Goal: Communication & Community: Answer question/provide support

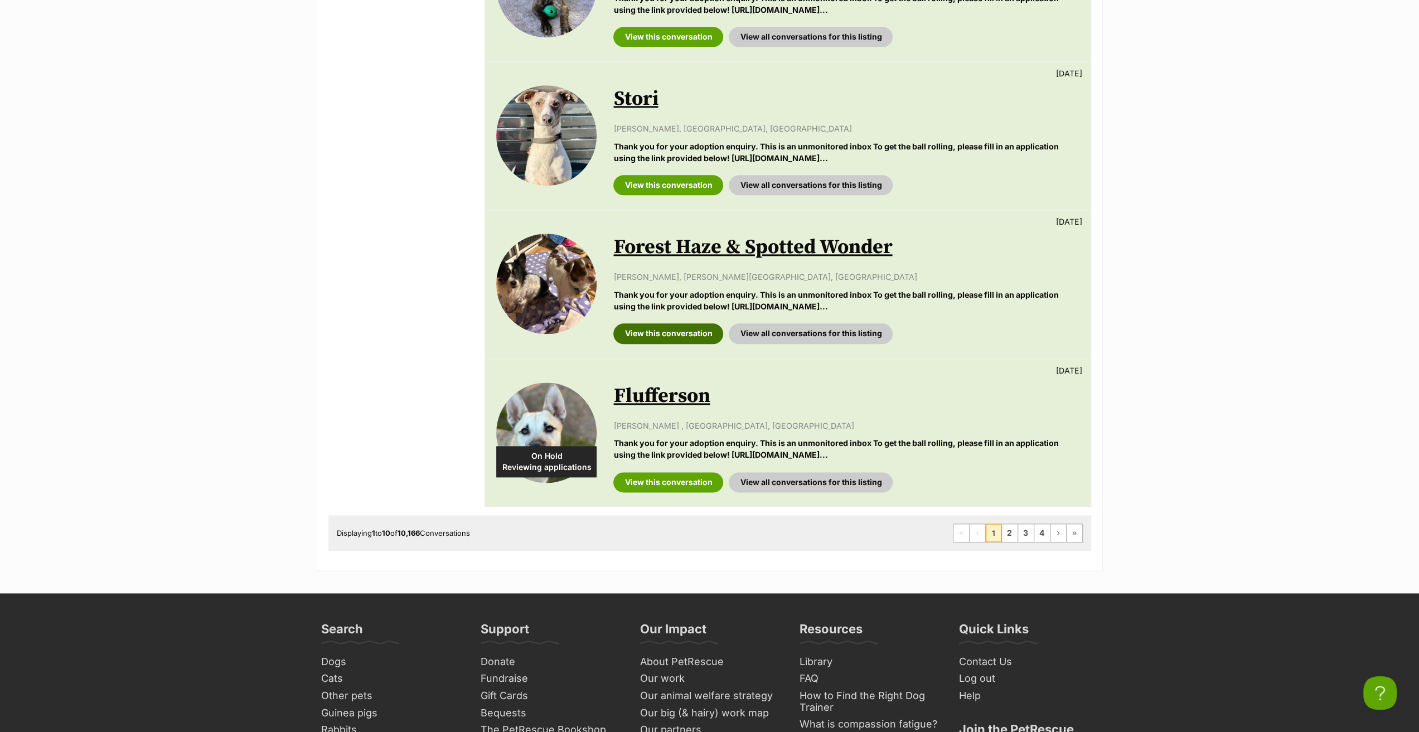
scroll to position [1226, 0]
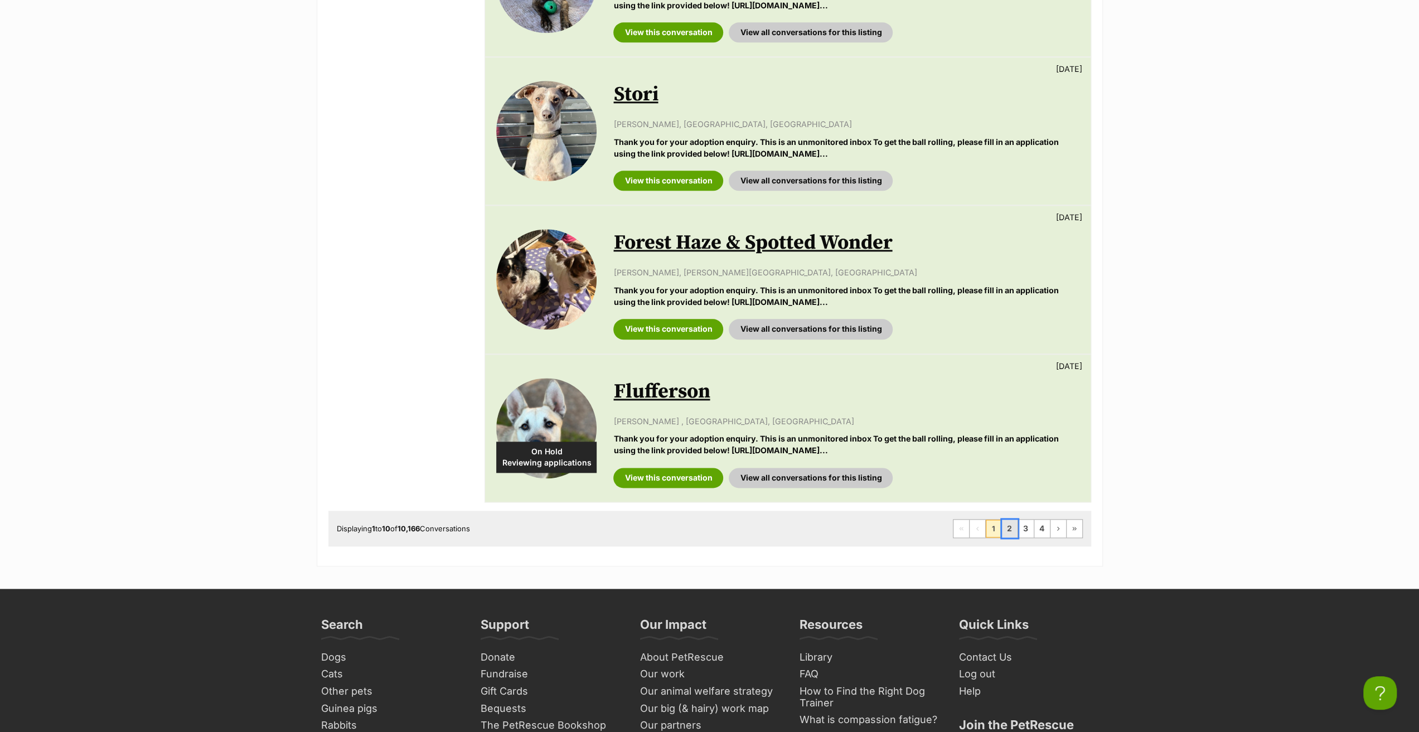
click at [1007, 530] on link "2" at bounding box center [1010, 529] width 16 height 18
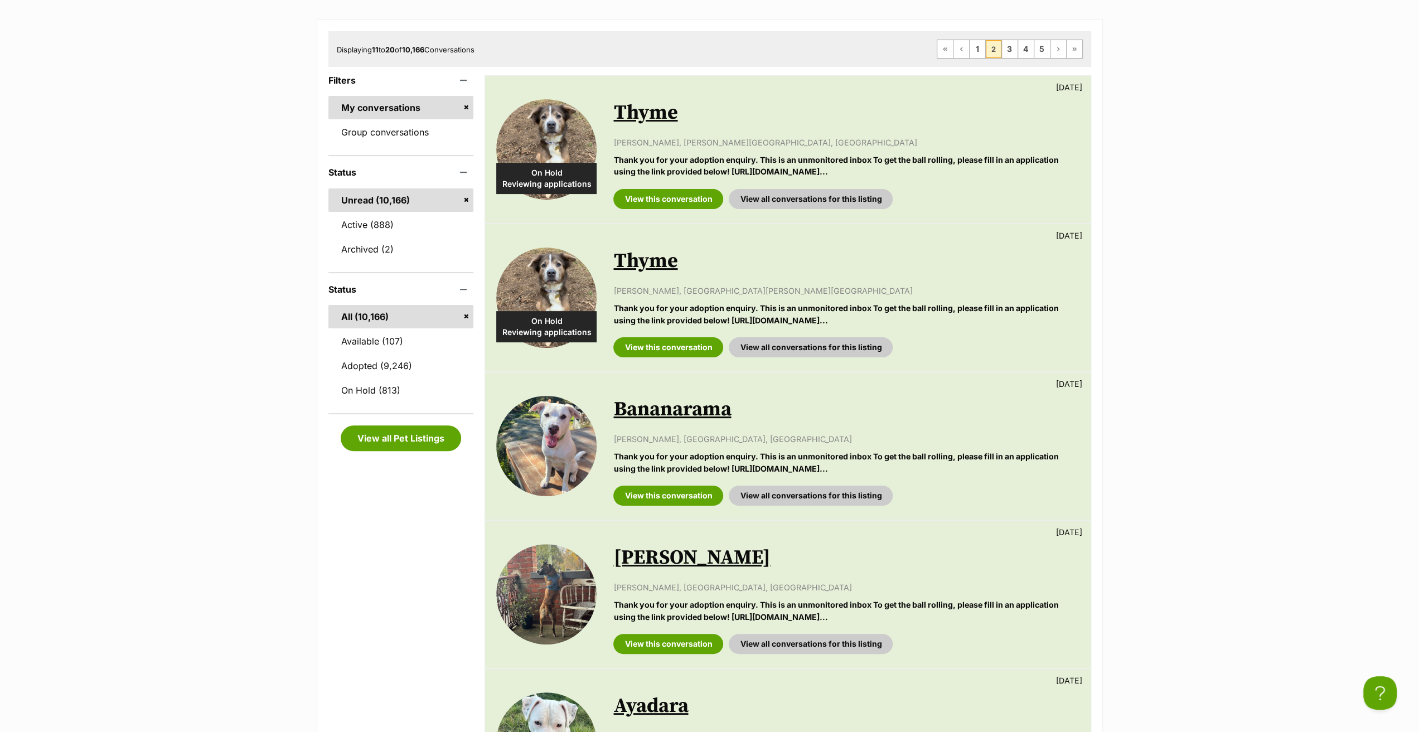
scroll to position [167, 0]
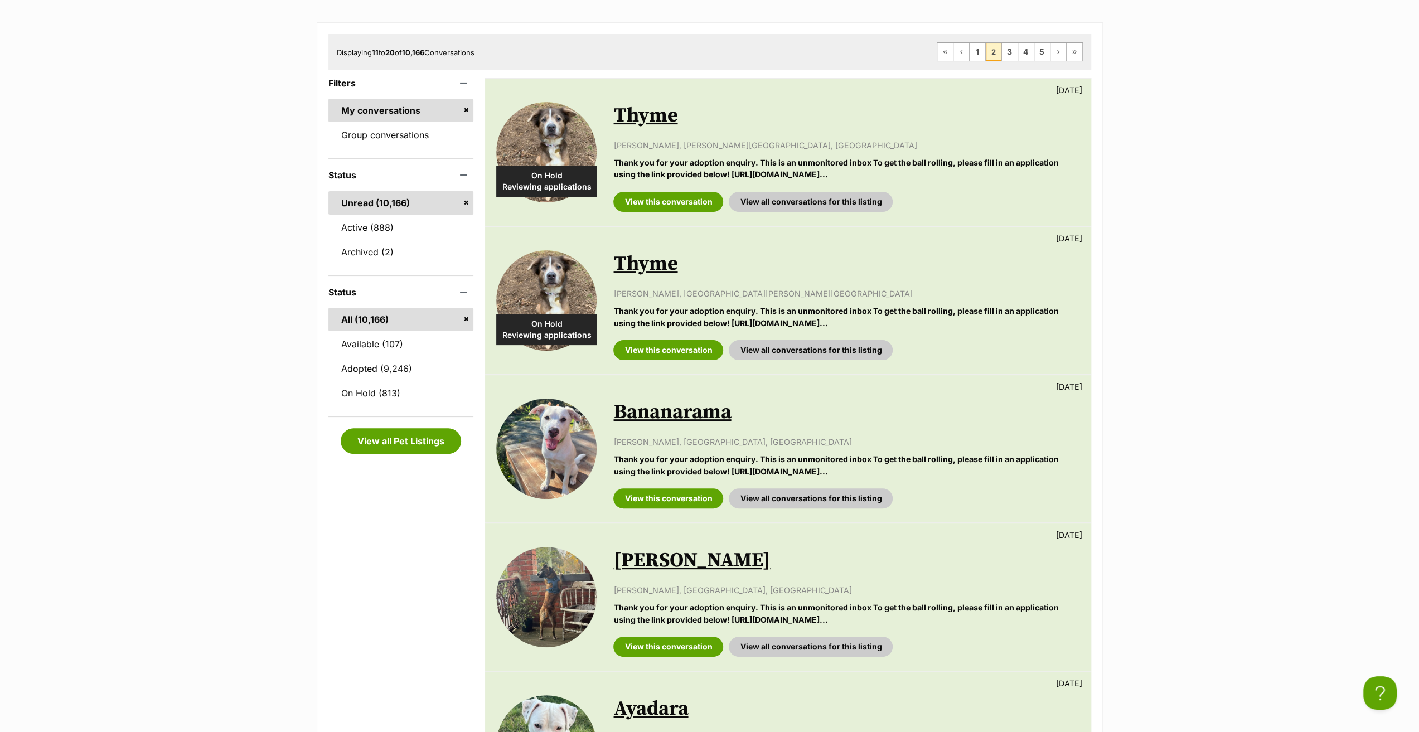
click at [676, 410] on link "Bananarama" at bounding box center [672, 412] width 118 height 25
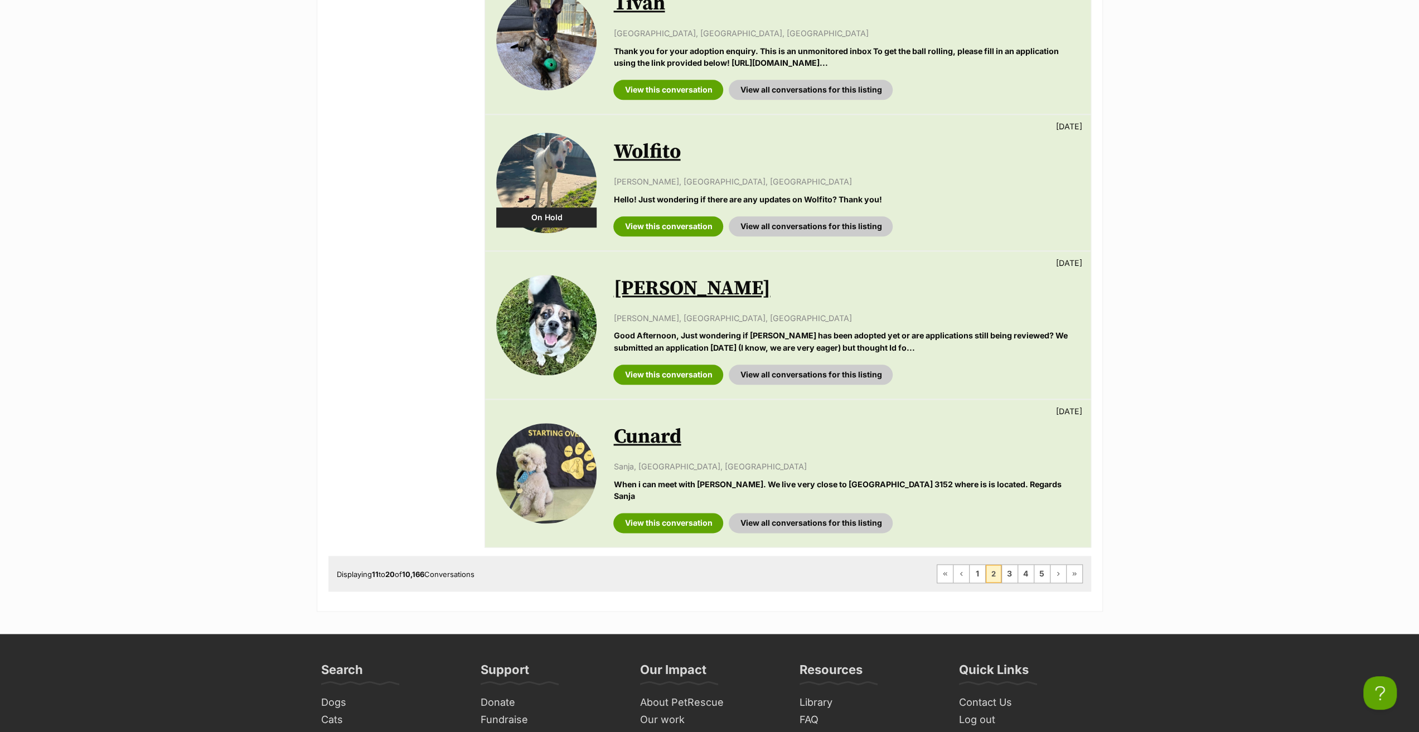
scroll to position [1171, 0]
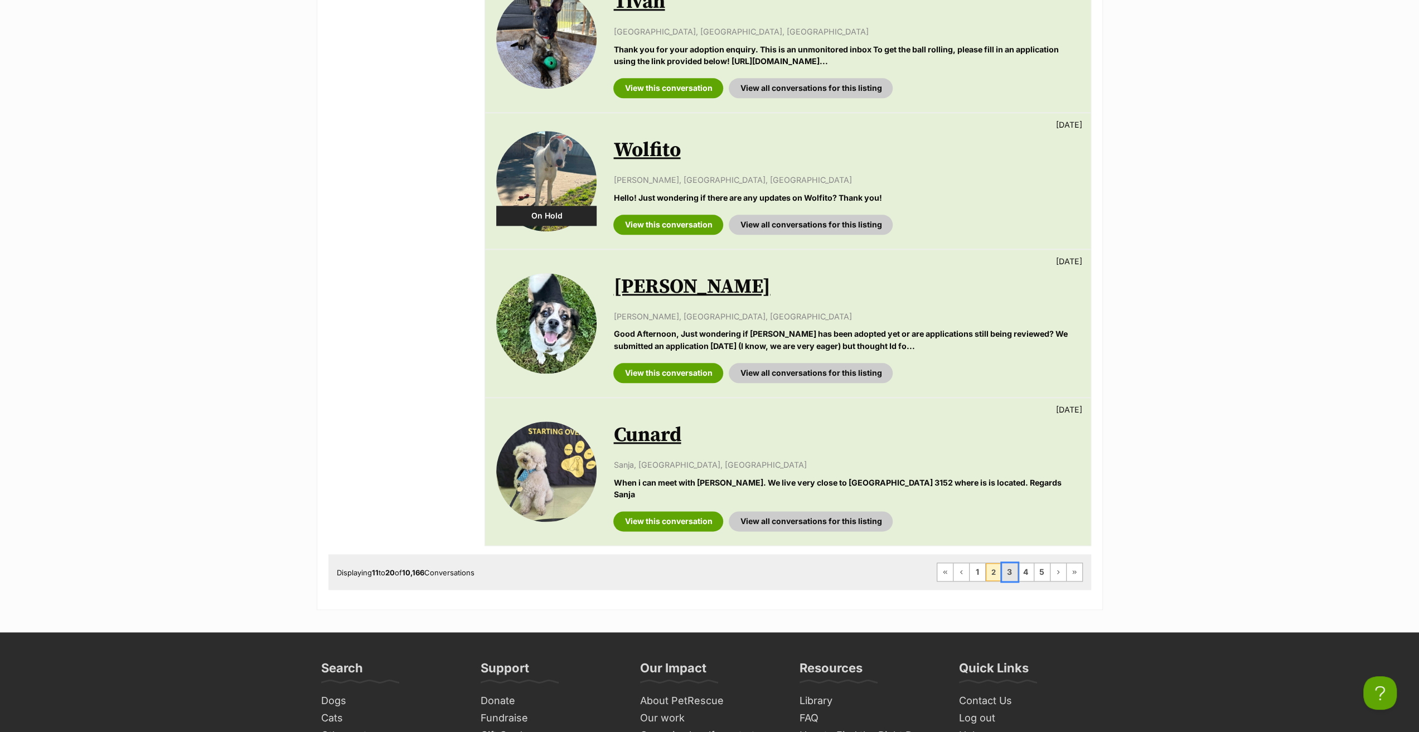
click at [1008, 563] on link "3" at bounding box center [1010, 572] width 16 height 18
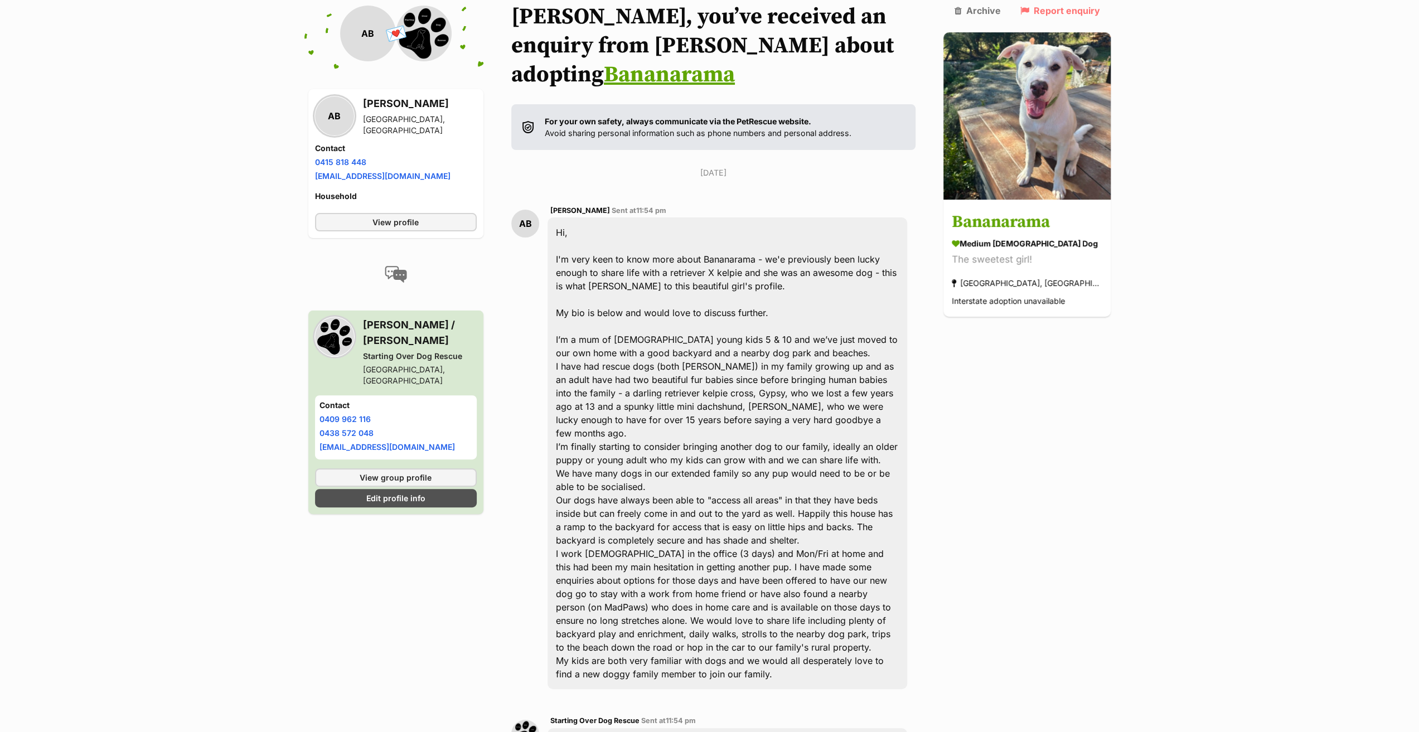
scroll to position [127, 0]
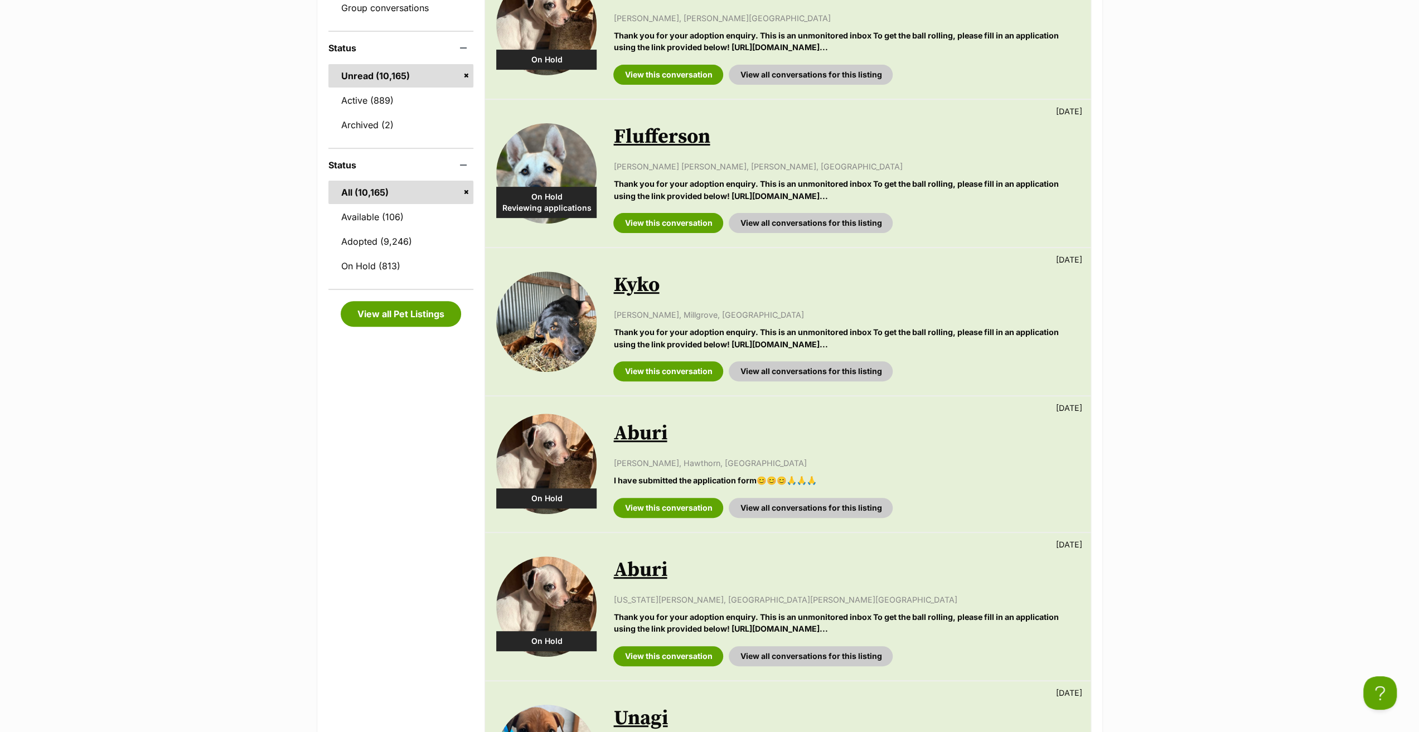
scroll to position [334, 0]
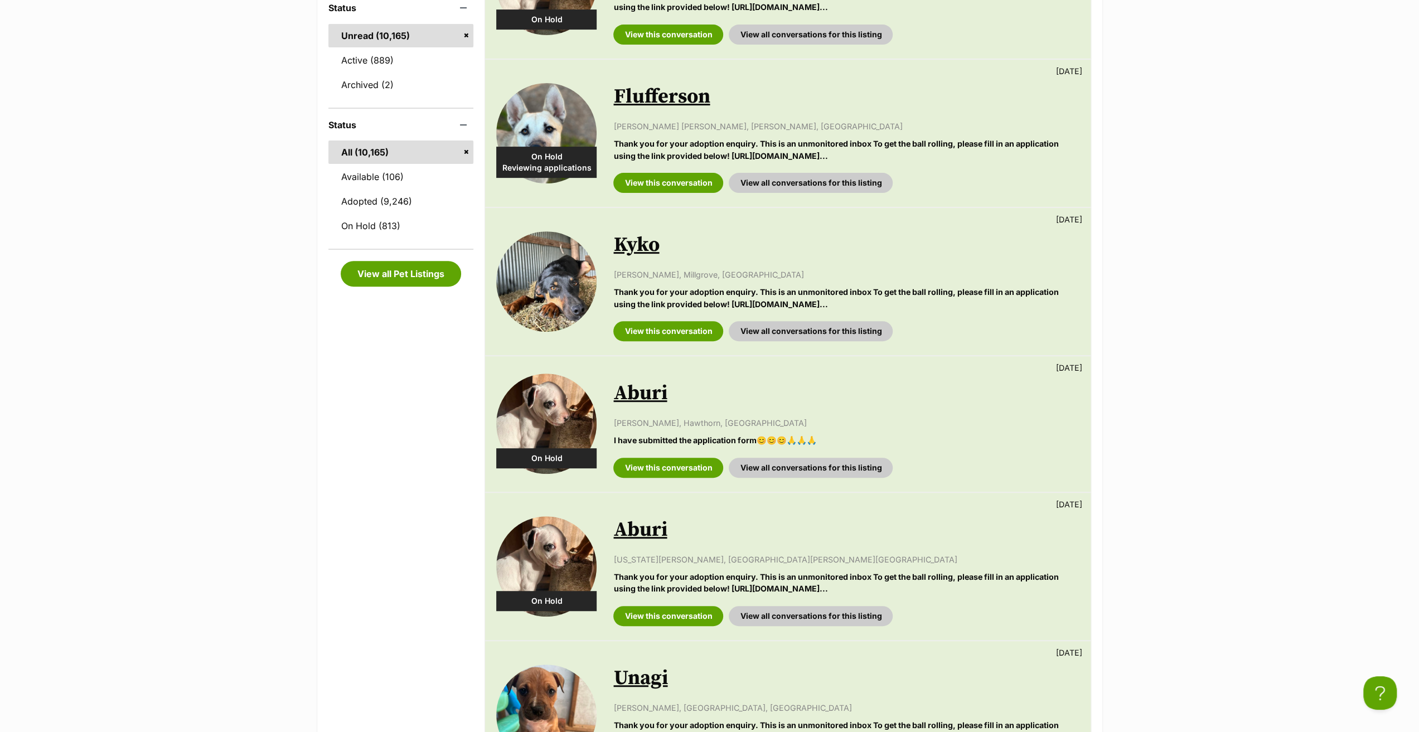
click at [631, 247] on link "Kyko" at bounding box center [636, 244] width 46 height 25
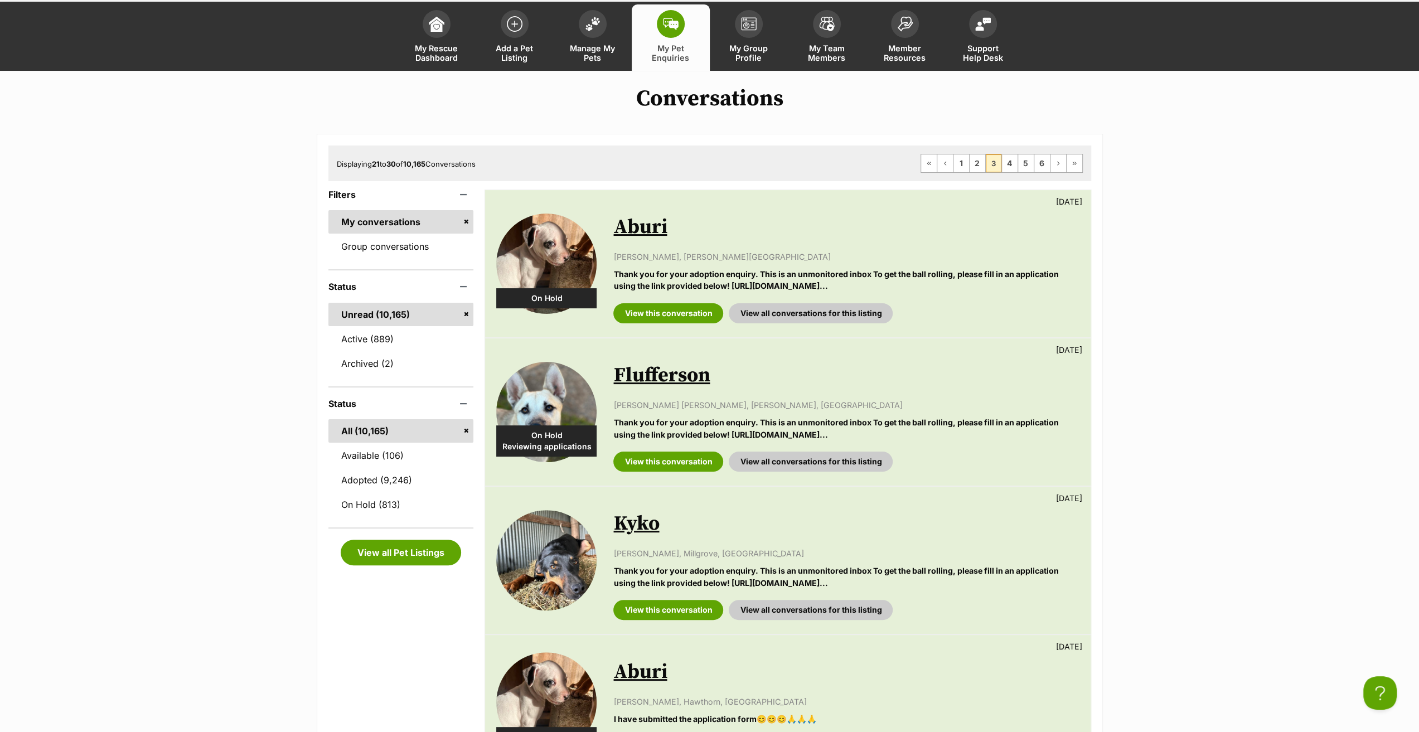
scroll to position [0, 0]
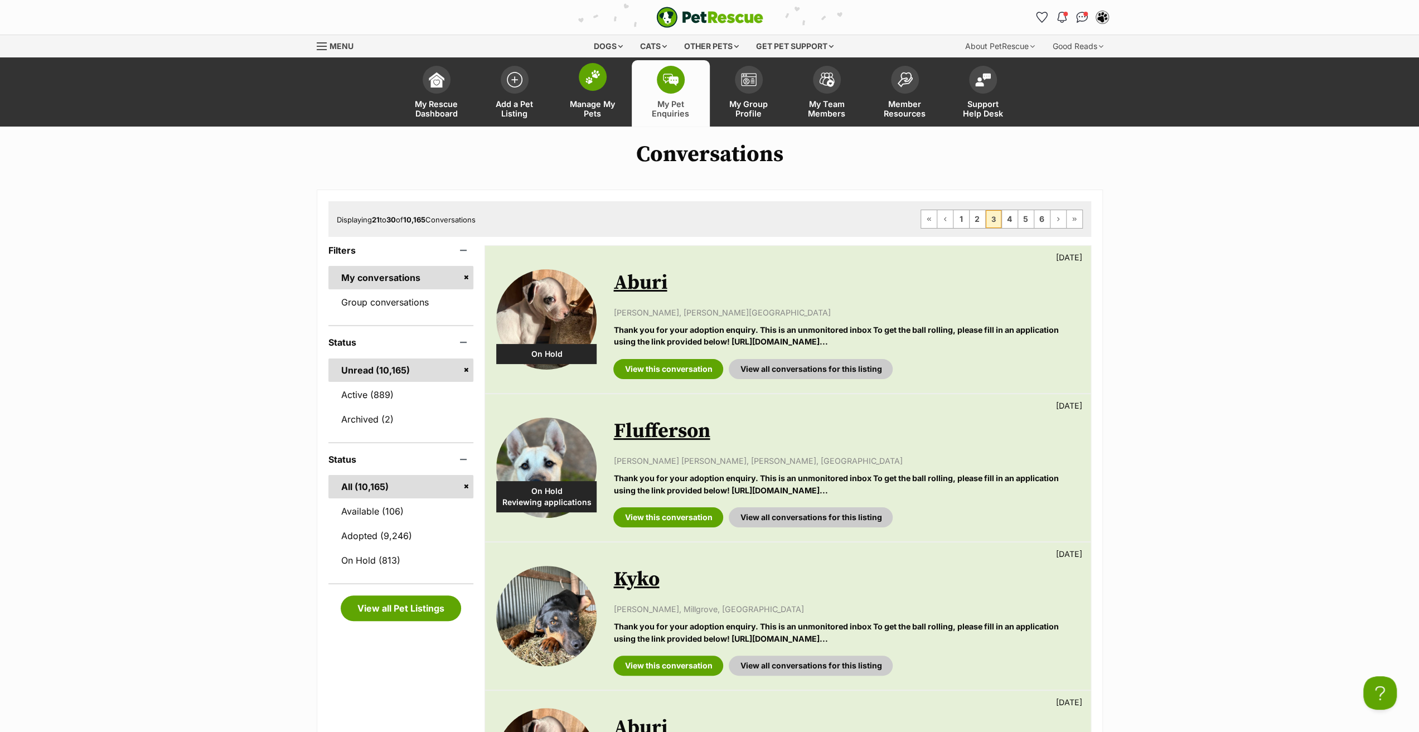
click at [600, 100] on span "Manage My Pets" at bounding box center [593, 108] width 50 height 19
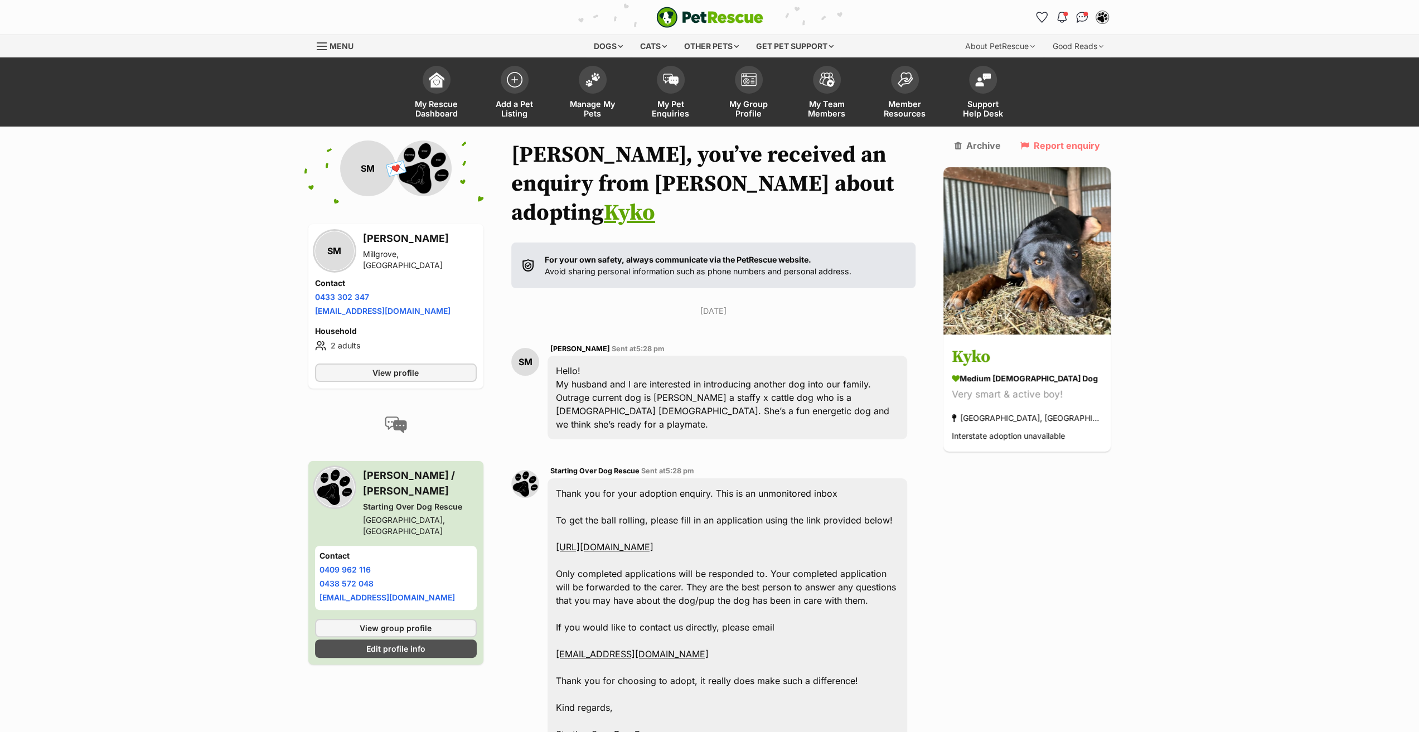
scroll to position [56, 0]
